Goal: Information Seeking & Learning: Learn about a topic

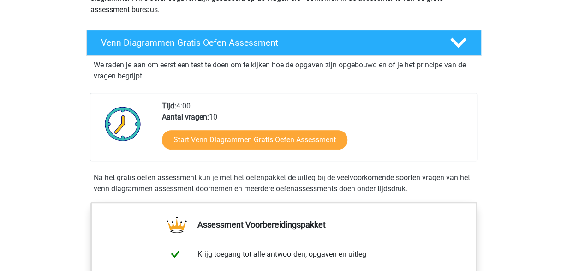
scroll to position [133, 0]
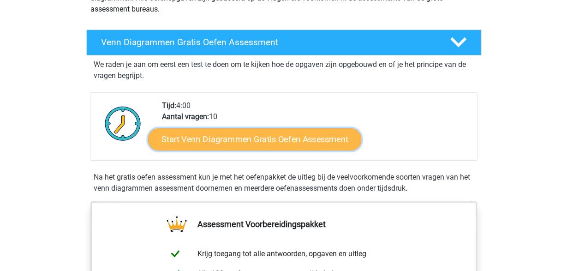
click at [231, 141] on link "Start Venn Diagrammen Gratis Oefen Assessment" at bounding box center [254, 139] width 213 height 22
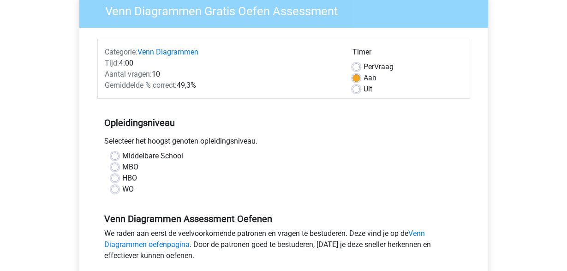
scroll to position [87, 0]
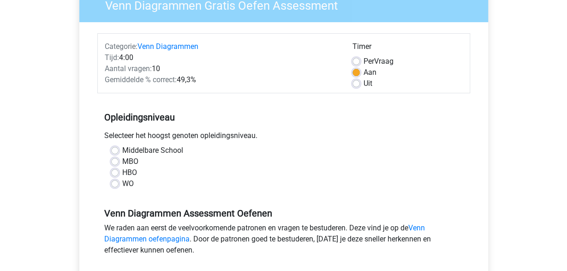
click at [122, 172] on label "HBO" at bounding box center [129, 172] width 15 height 11
click at [115, 172] on input "HBO" at bounding box center [114, 171] width 7 height 9
radio input "true"
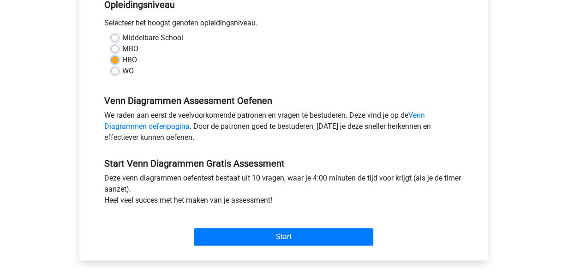
scroll to position [200, 0]
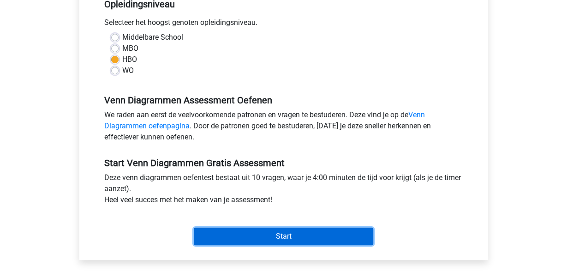
click at [301, 234] on input "Start" at bounding box center [283, 236] width 179 height 18
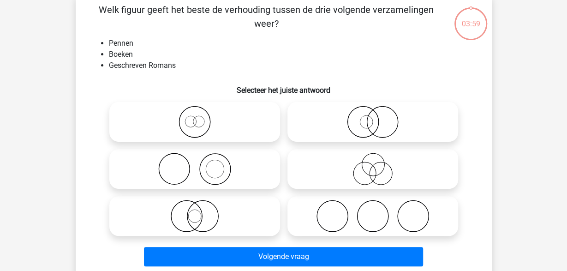
scroll to position [48, 0]
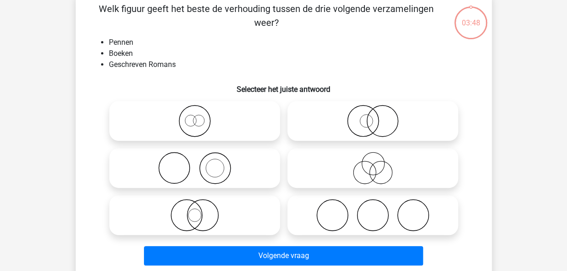
click at [181, 162] on icon at bounding box center [194, 168] width 163 height 32
click at [195, 162] on input "radio" at bounding box center [198, 160] width 6 height 6
radio input "true"
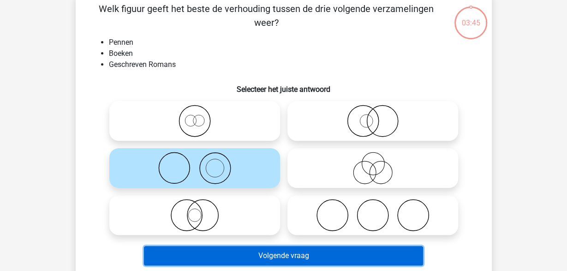
click at [319, 253] on button "Volgende vraag" at bounding box center [283, 255] width 279 height 19
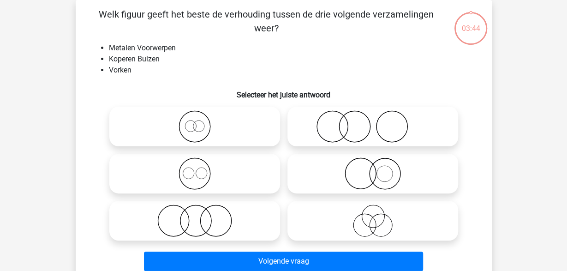
scroll to position [42, 0]
click at [421, 167] on icon at bounding box center [372, 173] width 163 height 32
click at [378, 167] on input "radio" at bounding box center [375, 166] width 6 height 6
radio input "true"
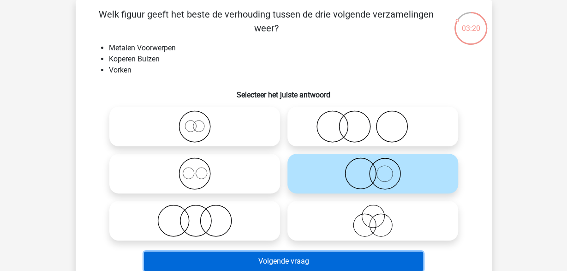
click at [374, 255] on button "Volgende vraag" at bounding box center [283, 260] width 279 height 19
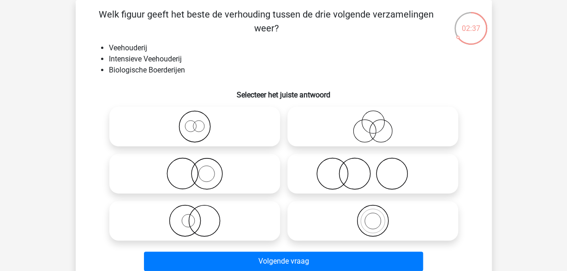
click at [253, 185] on icon at bounding box center [194, 173] width 163 height 32
click at [201, 169] on input "radio" at bounding box center [198, 166] width 6 height 6
radio input "true"
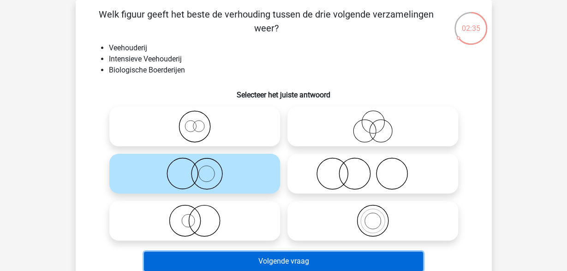
click at [248, 262] on button "Volgende vraag" at bounding box center [283, 260] width 279 height 19
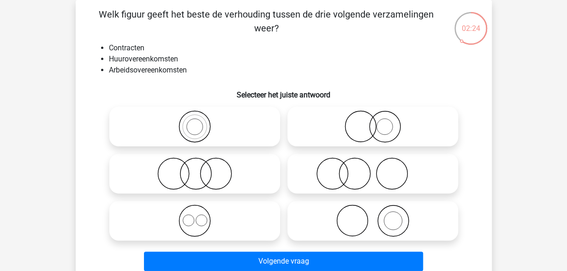
click at [248, 225] on icon at bounding box center [194, 220] width 163 height 32
click at [201, 216] on input "radio" at bounding box center [198, 213] width 6 height 6
radio input "true"
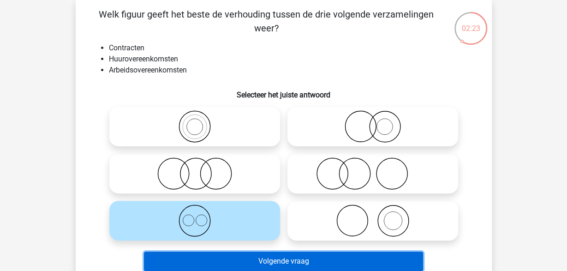
click at [248, 260] on button "Volgende vraag" at bounding box center [283, 260] width 279 height 19
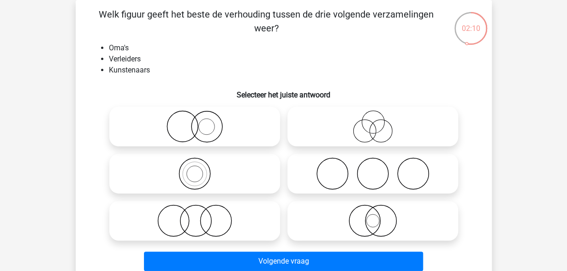
click at [354, 178] on icon at bounding box center [372, 173] width 163 height 32
click at [372, 169] on input "radio" at bounding box center [375, 166] width 6 height 6
radio input "true"
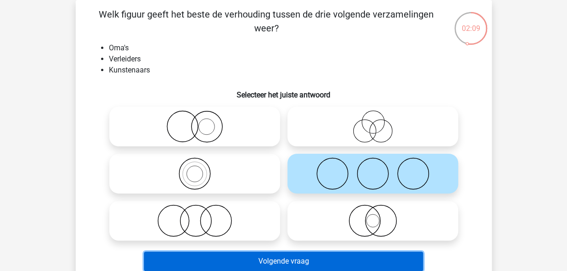
click at [286, 254] on button "Volgende vraag" at bounding box center [283, 260] width 279 height 19
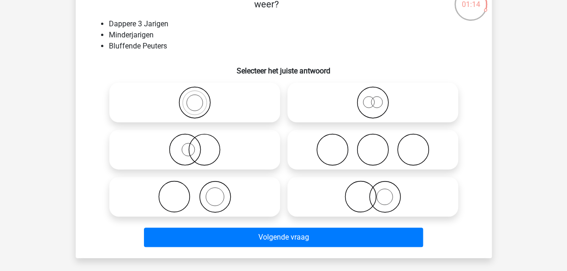
scroll to position [69, 0]
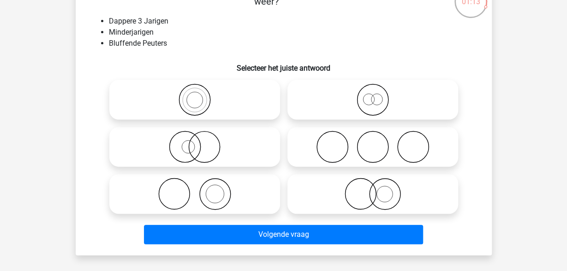
click at [177, 145] on icon at bounding box center [194, 146] width 163 height 32
click at [195, 142] on input "radio" at bounding box center [198, 139] width 6 height 6
radio input "true"
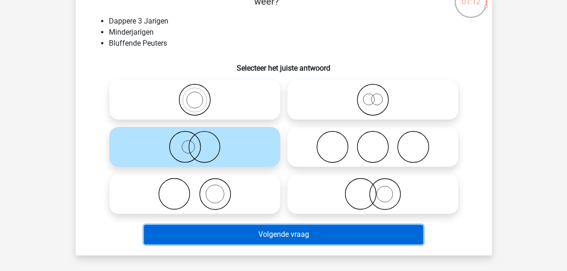
click at [221, 237] on button "Volgende vraag" at bounding box center [283, 234] width 279 height 19
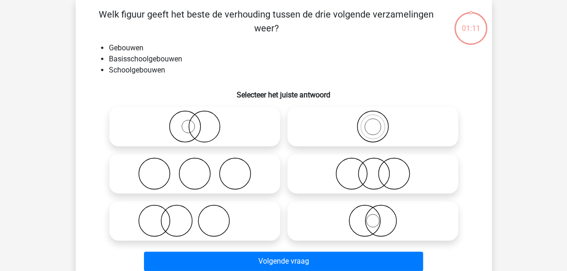
scroll to position [42, 0]
click at [202, 128] on icon at bounding box center [194, 126] width 163 height 32
click at [201, 122] on input "radio" at bounding box center [198, 119] width 6 height 6
radio input "true"
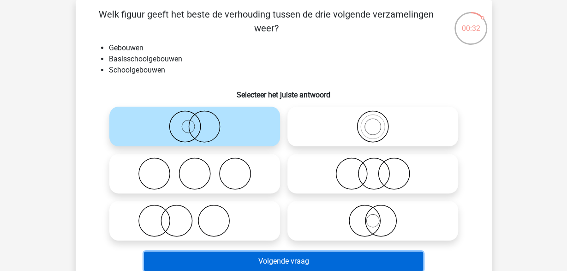
click at [225, 260] on button "Volgende vraag" at bounding box center [283, 260] width 279 height 19
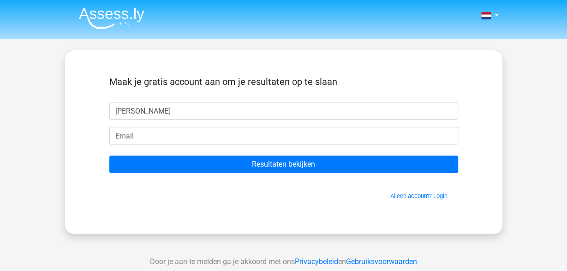
type input "Cleo"
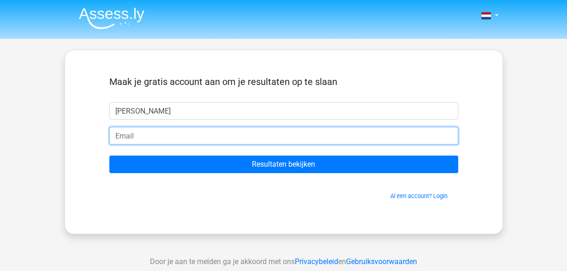
click at [148, 135] on input "email" at bounding box center [283, 136] width 349 height 18
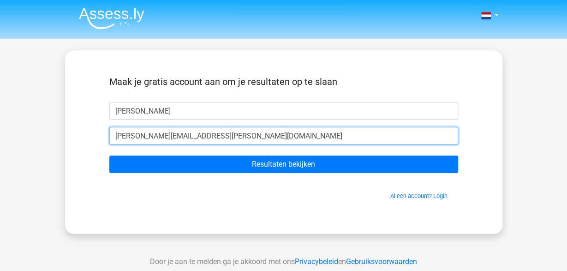
type input "cleo.lahaye@gmail.com"
click at [109, 155] on input "Resultaten bekijken" at bounding box center [283, 164] width 349 height 18
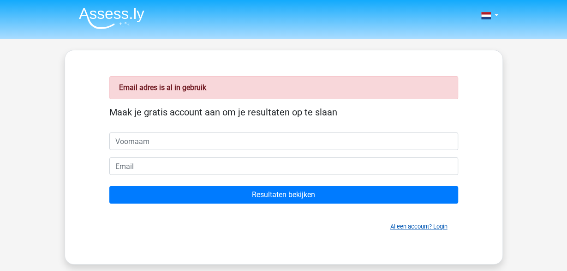
click at [415, 226] on link "Al een account? Login" at bounding box center [418, 226] width 57 height 7
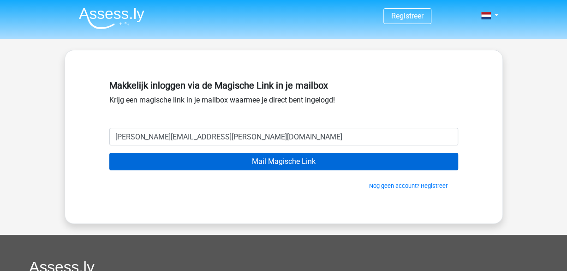
type input "[PERSON_NAME][EMAIL_ADDRESS][PERSON_NAME][DOMAIN_NAME]"
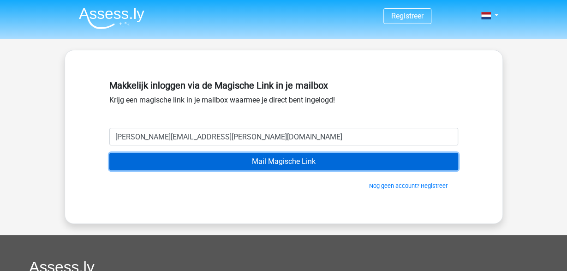
click at [156, 158] on input "Mail Magische Link" at bounding box center [283, 162] width 349 height 18
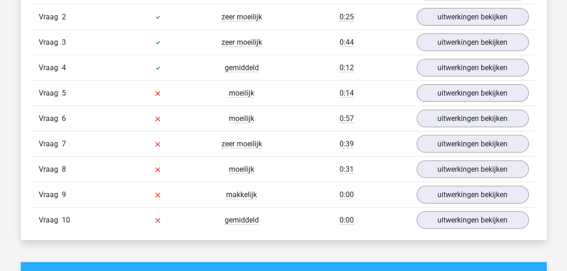
scroll to position [867, 0]
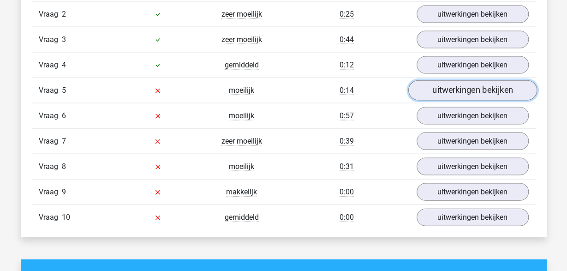
click at [433, 85] on link "uitwerkingen bekijken" at bounding box center [472, 90] width 129 height 20
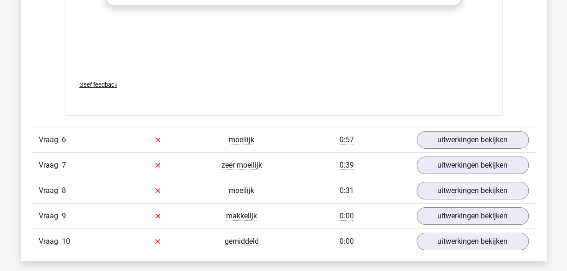
scroll to position [1443, 0]
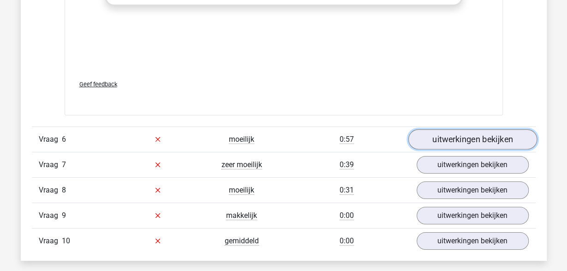
click at [479, 130] on link "uitwerkingen bekijken" at bounding box center [472, 139] width 129 height 20
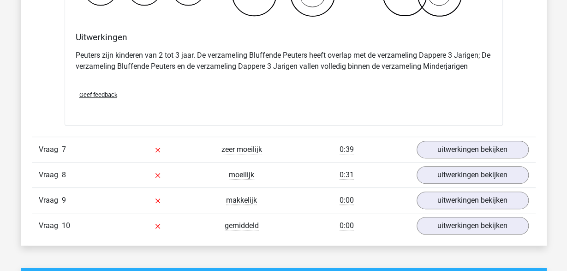
scroll to position [1813, 0]
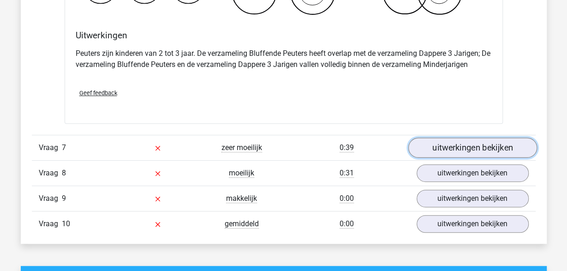
click at [431, 139] on link "uitwerkingen bekijken" at bounding box center [472, 147] width 129 height 20
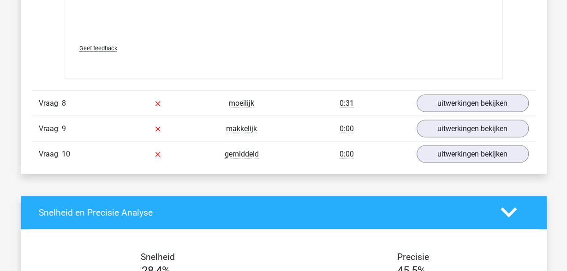
scroll to position [2495, 0]
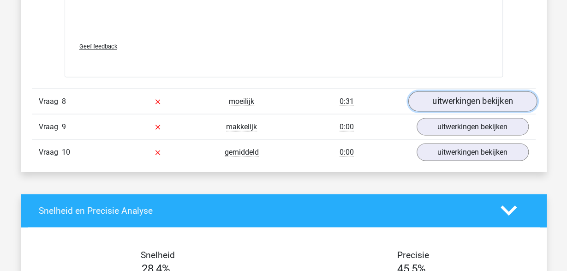
click at [438, 96] on link "uitwerkingen bekijken" at bounding box center [472, 101] width 129 height 20
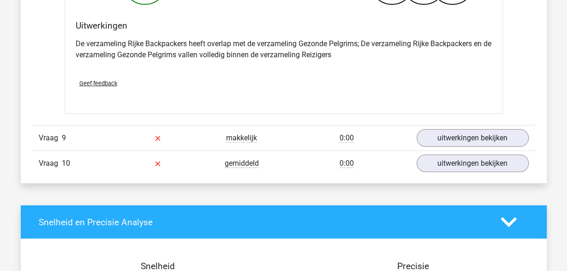
scroll to position [2838, 0]
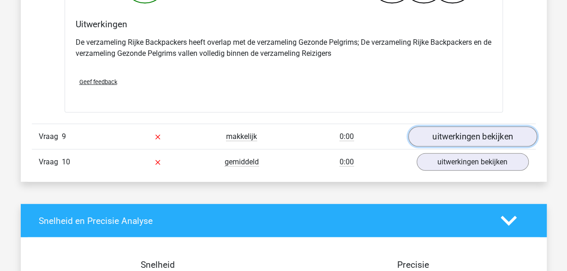
click at [438, 132] on link "uitwerkingen bekijken" at bounding box center [472, 136] width 129 height 20
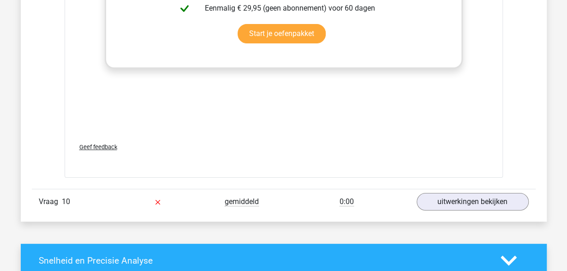
scroll to position [3398, 0]
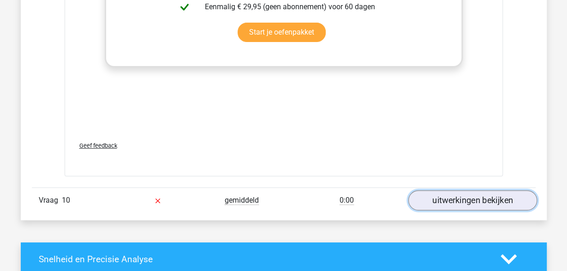
click at [460, 195] on link "uitwerkingen bekijken" at bounding box center [472, 200] width 129 height 20
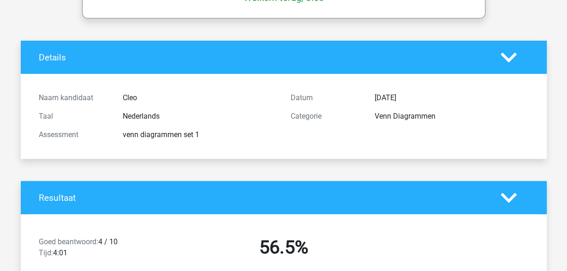
scroll to position [0, 0]
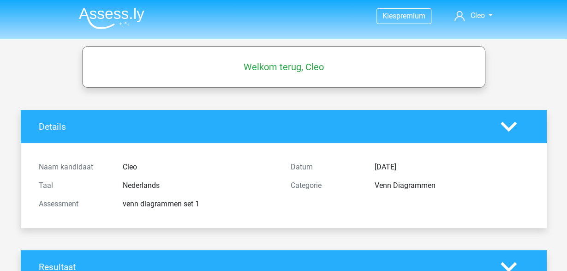
click at [108, 16] on img at bounding box center [111, 18] width 65 height 22
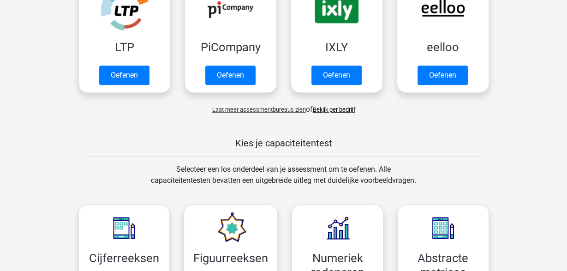
scroll to position [229, 0]
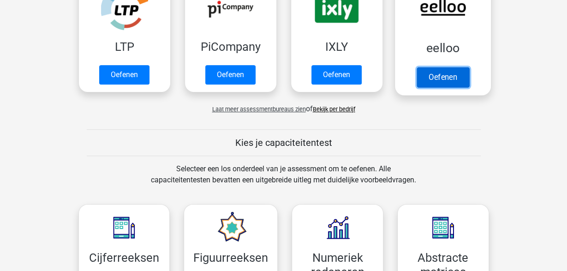
click at [433, 76] on link "Oefenen" at bounding box center [442, 77] width 53 height 20
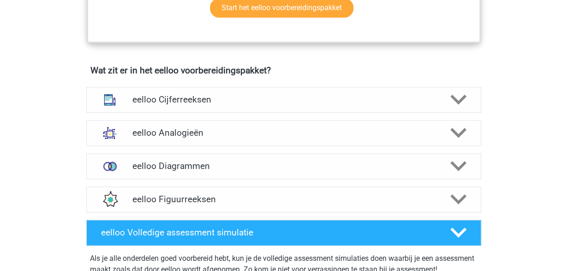
scroll to position [527, 0]
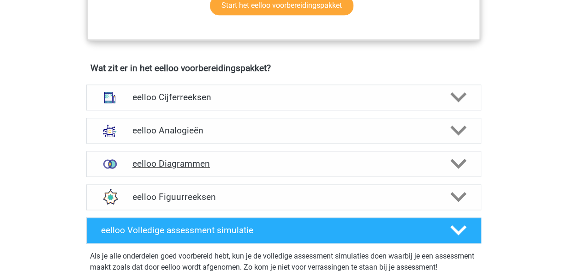
click at [441, 160] on div "eelloo Diagrammen" at bounding box center [283, 164] width 395 height 26
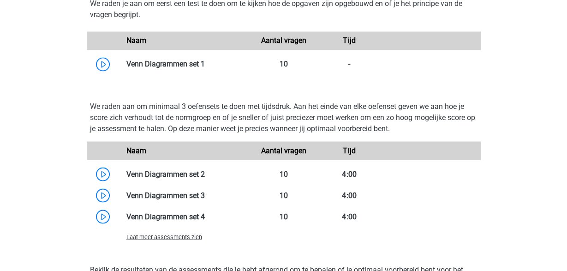
scroll to position [772, 0]
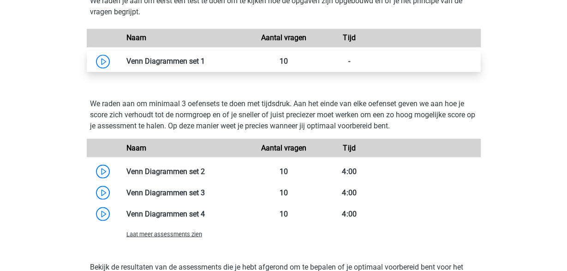
click at [205, 65] on link at bounding box center [205, 61] width 0 height 9
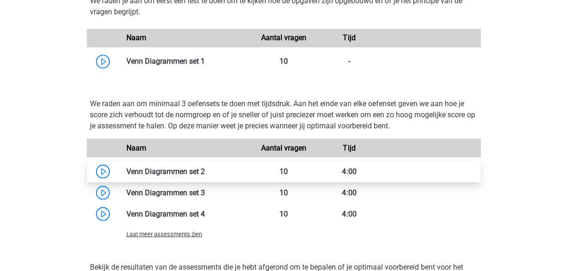
click at [205, 174] on link at bounding box center [205, 170] width 0 height 9
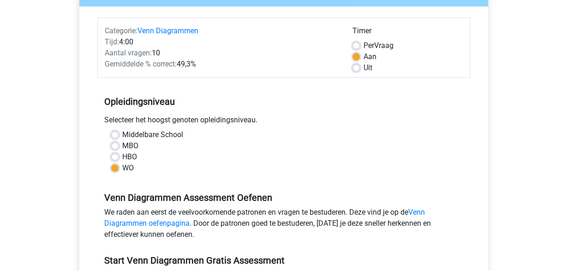
scroll to position [109, 0]
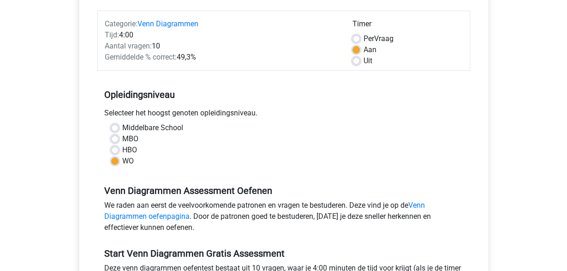
click at [122, 148] on label "HBO" at bounding box center [129, 149] width 15 height 11
click at [116, 148] on input "HBO" at bounding box center [114, 148] width 7 height 9
radio input "true"
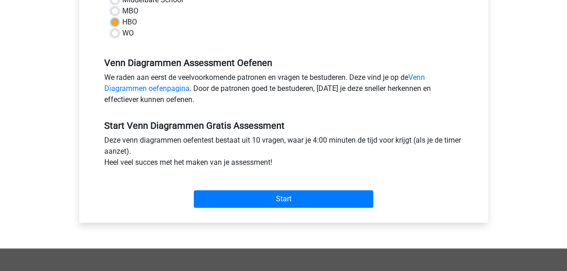
scroll to position [238, 0]
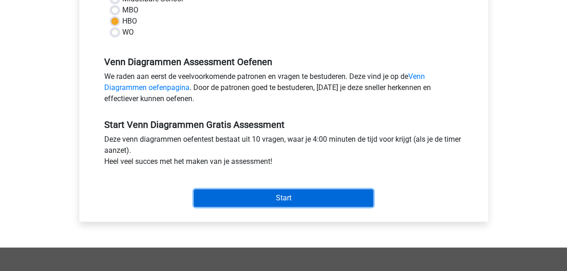
click at [291, 196] on input "Start" at bounding box center [283, 198] width 179 height 18
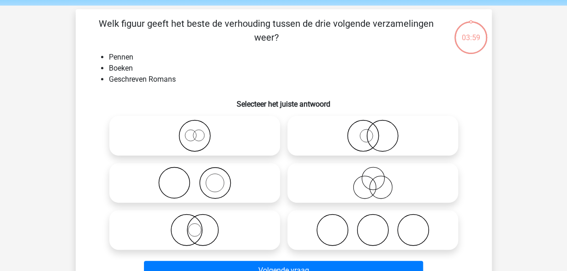
scroll to position [35, 0]
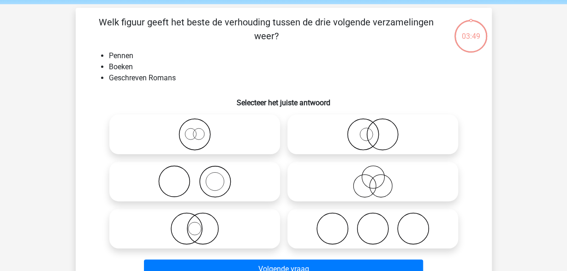
click at [222, 177] on icon at bounding box center [194, 181] width 163 height 32
click at [201, 177] on input "radio" at bounding box center [198, 174] width 6 height 6
radio input "true"
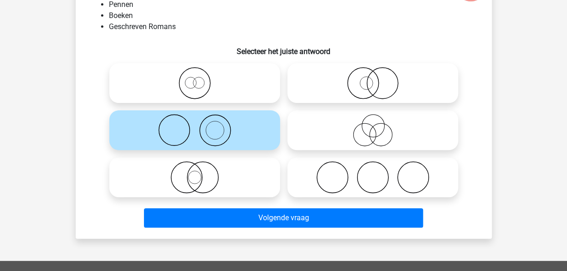
scroll to position [86, 0]
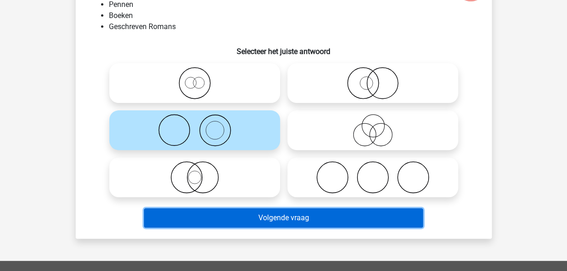
click at [209, 226] on button "Volgende vraag" at bounding box center [283, 217] width 279 height 19
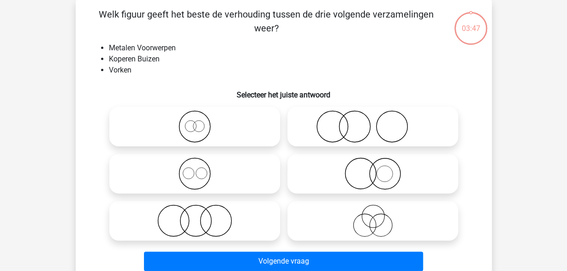
scroll to position [42, 0]
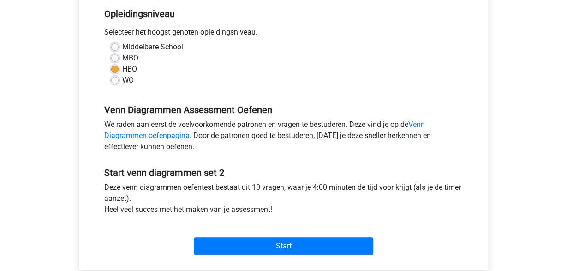
scroll to position [193, 0]
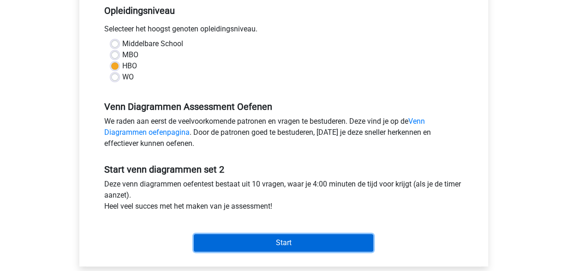
click at [295, 240] on input "Start" at bounding box center [283, 243] width 179 height 18
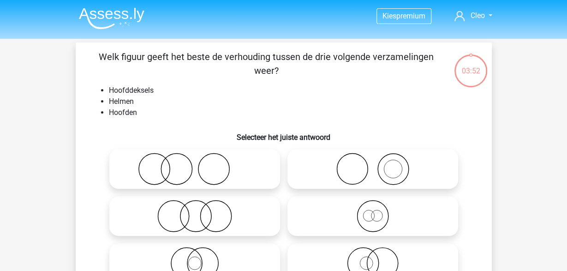
click at [365, 181] on icon at bounding box center [372, 169] width 163 height 32
click at [372, 164] on input "radio" at bounding box center [375, 161] width 6 height 6
radio input "true"
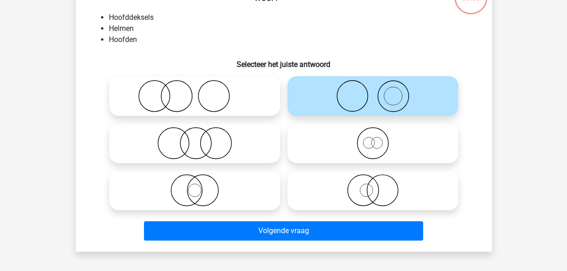
scroll to position [84, 0]
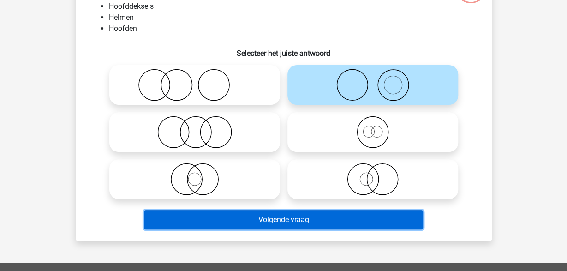
click at [322, 223] on button "Volgende vraag" at bounding box center [283, 219] width 279 height 19
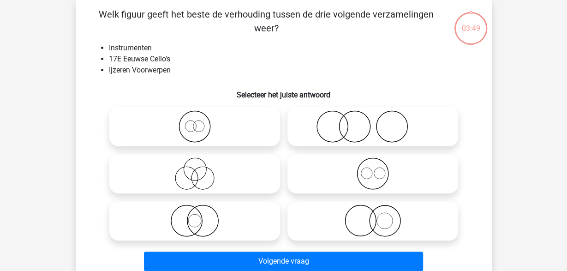
scroll to position [42, 0]
click at [427, 227] on icon at bounding box center [372, 220] width 163 height 32
click at [378, 216] on input "radio" at bounding box center [375, 213] width 6 height 6
radio input "true"
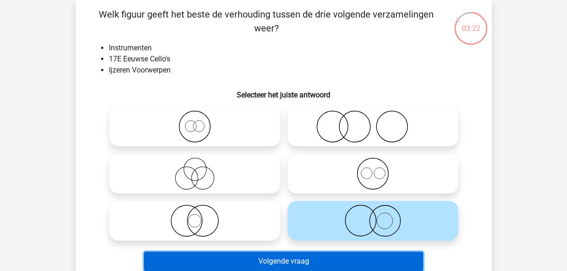
click at [314, 263] on button "Volgende vraag" at bounding box center [283, 260] width 279 height 19
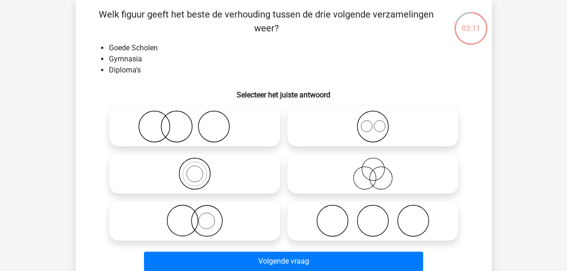
click at [180, 121] on icon at bounding box center [194, 126] width 163 height 32
click at [195, 121] on input "radio" at bounding box center [198, 119] width 6 height 6
radio input "true"
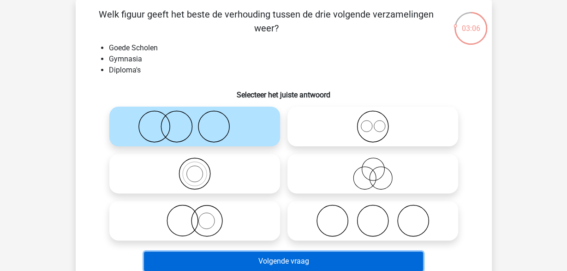
click at [172, 259] on button "Volgende vraag" at bounding box center [283, 260] width 279 height 19
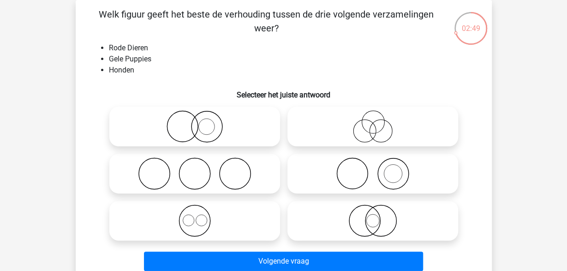
click at [204, 124] on icon at bounding box center [194, 126] width 163 height 32
click at [201, 122] on input "radio" at bounding box center [198, 119] width 6 height 6
radio input "true"
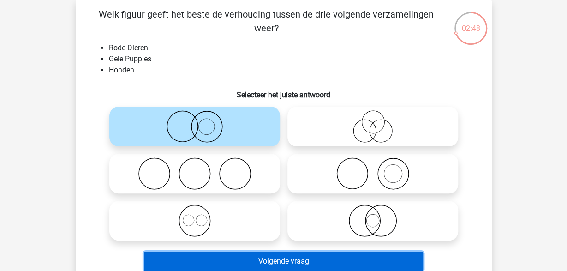
click at [201, 256] on button "Volgende vraag" at bounding box center [283, 260] width 279 height 19
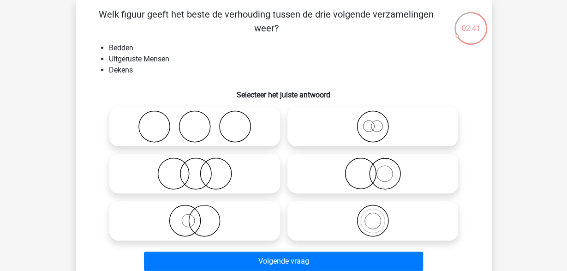
click at [216, 126] on icon at bounding box center [194, 126] width 163 height 32
click at [201, 122] on input "radio" at bounding box center [198, 119] width 6 height 6
radio input "true"
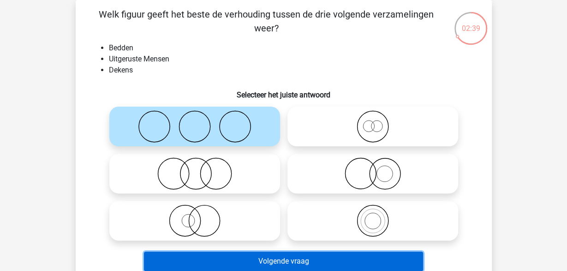
click at [187, 259] on button "Volgende vraag" at bounding box center [283, 260] width 279 height 19
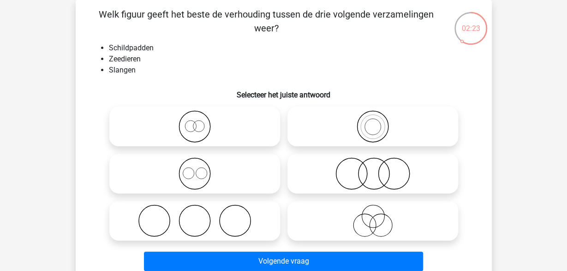
click at [343, 171] on icon at bounding box center [372, 173] width 163 height 32
click at [372, 169] on input "radio" at bounding box center [375, 166] width 6 height 6
radio input "true"
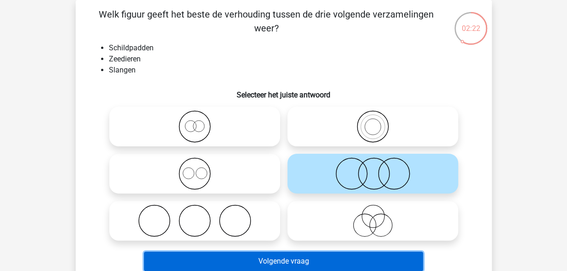
click at [276, 258] on button "Volgende vraag" at bounding box center [283, 260] width 279 height 19
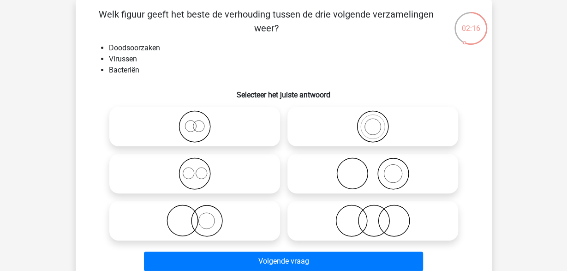
click at [360, 234] on icon at bounding box center [372, 220] width 163 height 32
click at [372, 216] on input "radio" at bounding box center [375, 213] width 6 height 6
radio input "true"
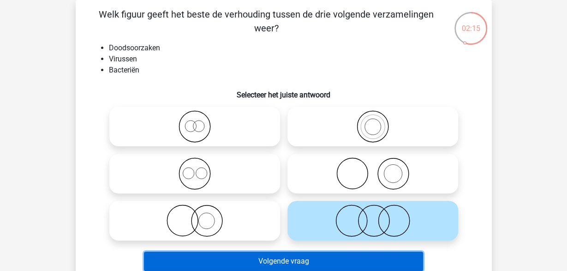
click at [303, 257] on button "Volgende vraag" at bounding box center [283, 260] width 279 height 19
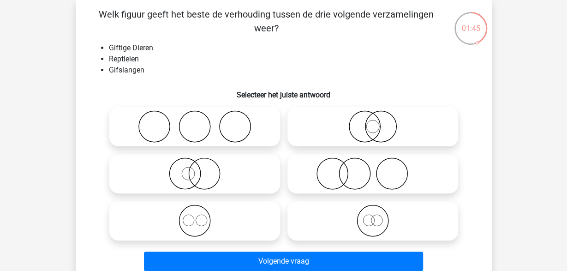
click at [427, 112] on icon at bounding box center [372, 126] width 163 height 32
click at [378, 116] on input "radio" at bounding box center [375, 119] width 6 height 6
radio input "true"
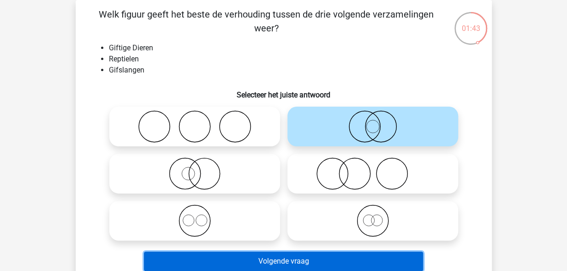
click at [258, 260] on button "Volgende vraag" at bounding box center [283, 260] width 279 height 19
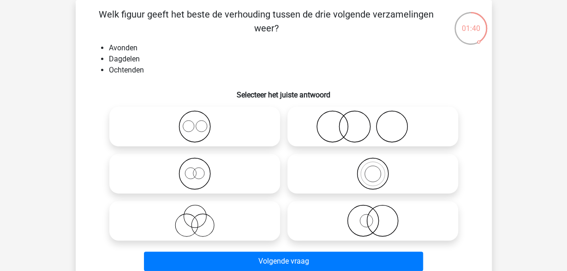
click at [166, 130] on icon at bounding box center [194, 126] width 163 height 32
click at [195, 122] on input "radio" at bounding box center [198, 119] width 6 height 6
radio input "true"
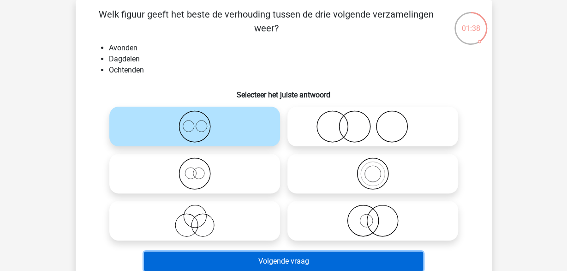
click at [197, 266] on button "Volgende vraag" at bounding box center [283, 260] width 279 height 19
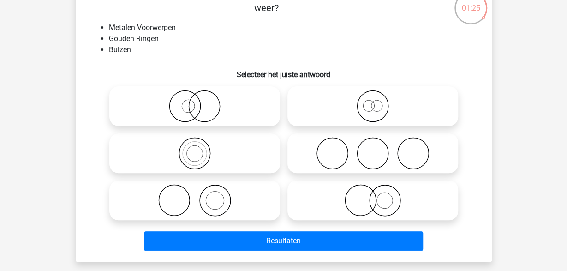
scroll to position [59, 0]
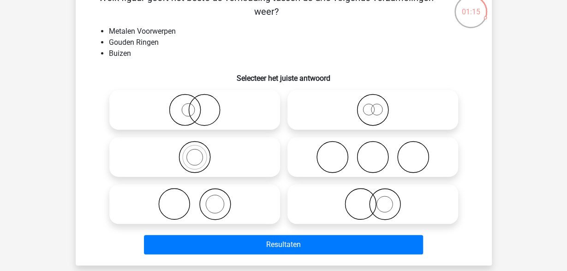
click at [391, 99] on icon at bounding box center [372, 110] width 163 height 32
click at [378, 99] on input "radio" at bounding box center [375, 102] width 6 height 6
radio input "true"
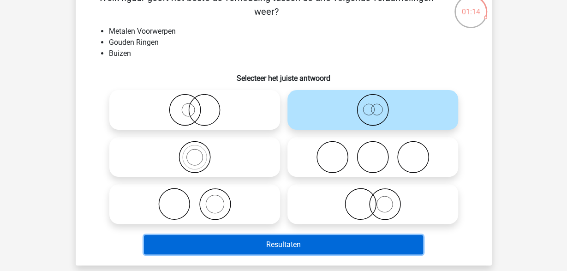
click at [249, 240] on button "Resultaten" at bounding box center [283, 244] width 279 height 19
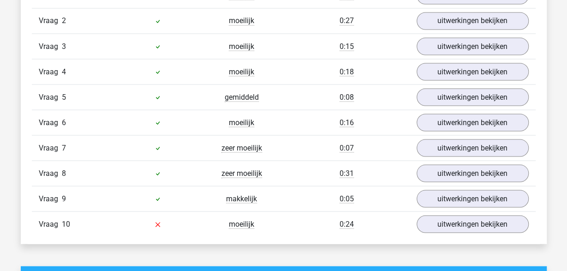
scroll to position [815, 0]
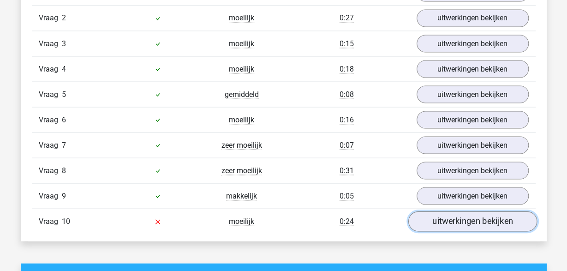
click at [462, 212] on link "uitwerkingen bekijken" at bounding box center [472, 221] width 129 height 20
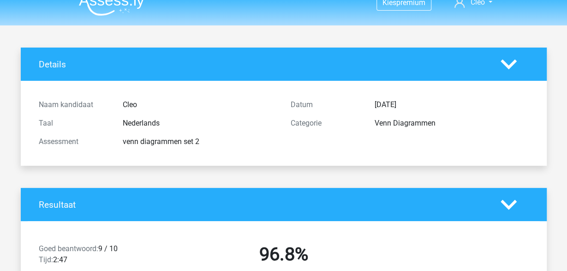
scroll to position [0, 0]
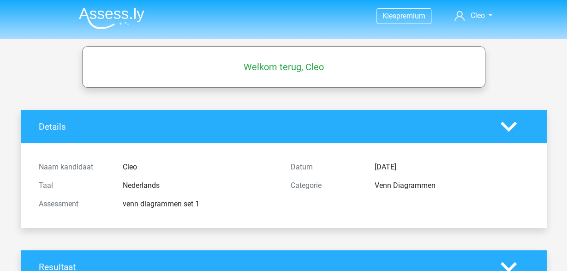
click at [116, 12] on img at bounding box center [111, 18] width 65 height 22
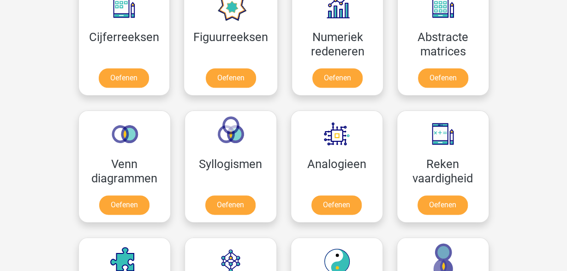
scroll to position [451, 0]
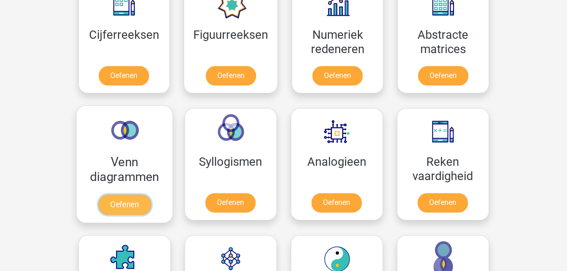
click at [112, 199] on link "Oefenen" at bounding box center [124, 204] width 53 height 20
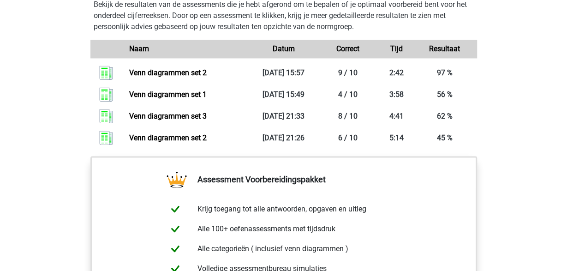
scroll to position [669, 0]
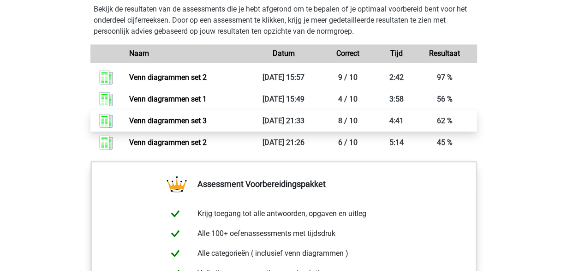
click at [143, 118] on link "Venn diagrammen set 3" at bounding box center [167, 121] width 77 height 9
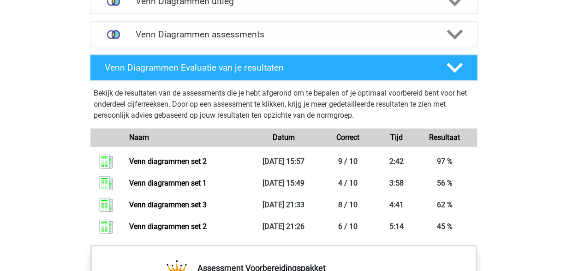
scroll to position [585, 0]
click at [463, 27] on div at bounding box center [453, 35] width 31 height 16
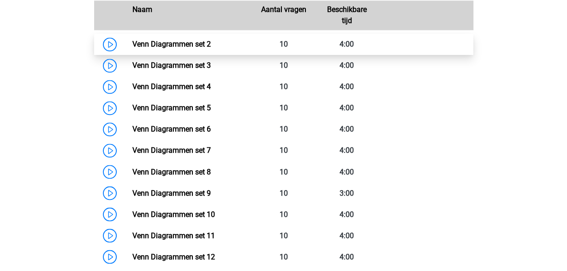
scroll to position [685, 0]
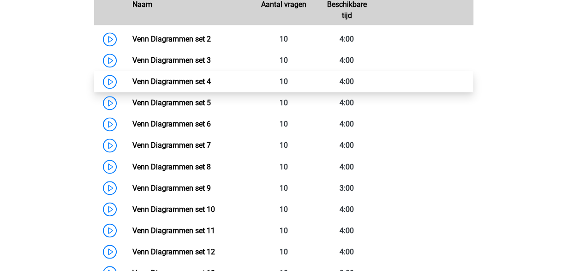
click at [166, 80] on link "Venn Diagrammen set 4" at bounding box center [171, 81] width 78 height 9
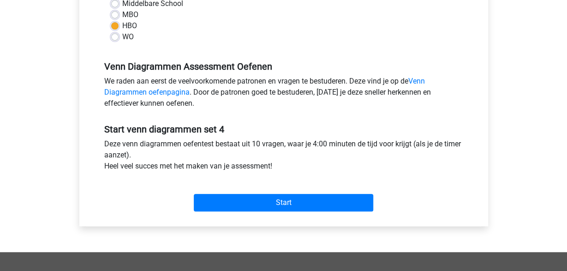
scroll to position [235, 0]
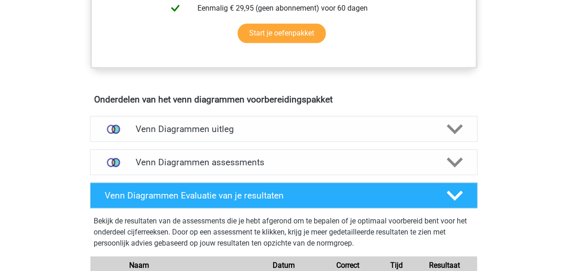
scroll to position [459, 0]
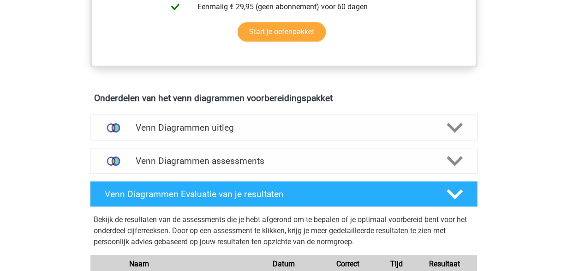
click at [22, 162] on div "Kies premium Cleo cleo.lahaye@gmail.com" at bounding box center [283, 185] width 567 height 1288
click at [181, 127] on h4 "Venn Diagrammen uitleg" at bounding box center [284, 127] width 296 height 11
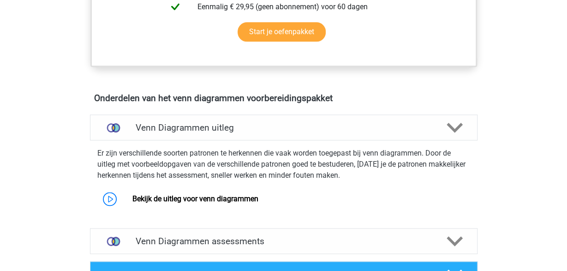
scroll to position [485, 0]
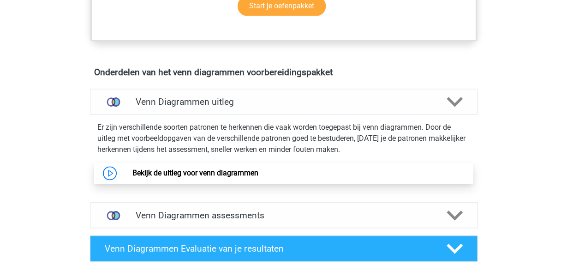
click at [156, 171] on link "Bekijk de uitleg voor venn diagrammen" at bounding box center [195, 172] width 126 height 9
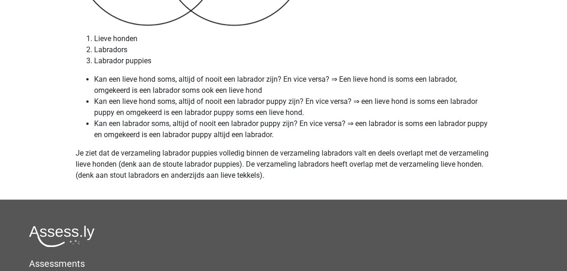
scroll to position [3937, 0]
